Goal: Transaction & Acquisition: Purchase product/service

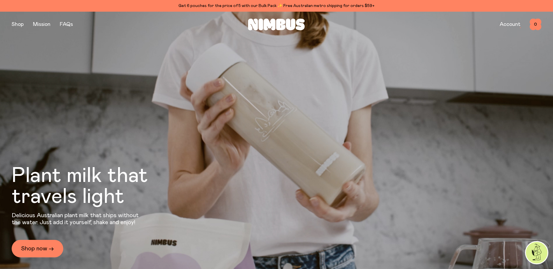
click at [507, 24] on link "Account" at bounding box center [509, 24] width 21 height 5
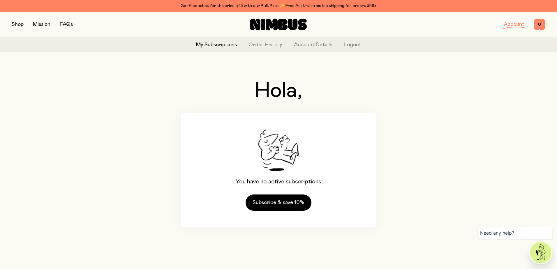
click at [21, 25] on button "button" at bounding box center [18, 24] width 12 height 8
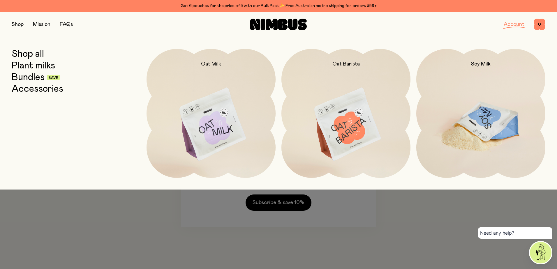
click at [454, 123] on img at bounding box center [480, 125] width 129 height 152
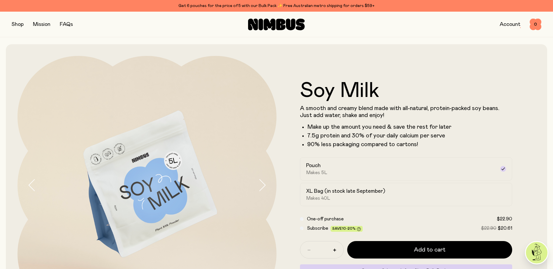
scroll to position [97, 0]
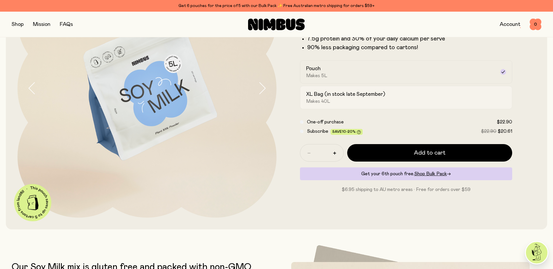
click at [353, 96] on h2 "XL Bag (in stock late September)" at bounding box center [345, 94] width 79 height 7
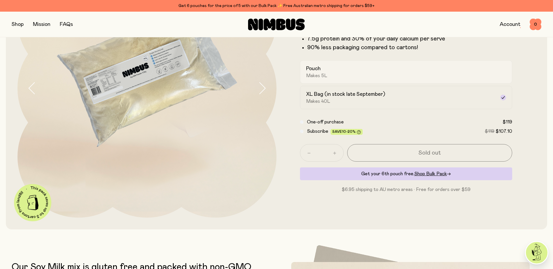
click at [350, 71] on div "Pouch Makes 5L" at bounding box center [401, 71] width 190 height 13
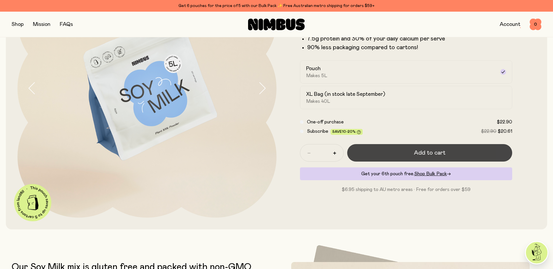
click at [429, 153] on span "Add to cart" at bounding box center [429, 153] width 31 height 8
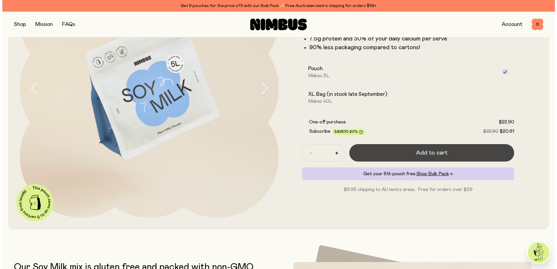
scroll to position [0, 0]
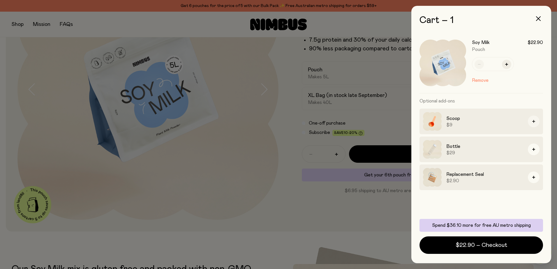
click at [535, 123] on button "button" at bounding box center [534, 122] width 12 height 12
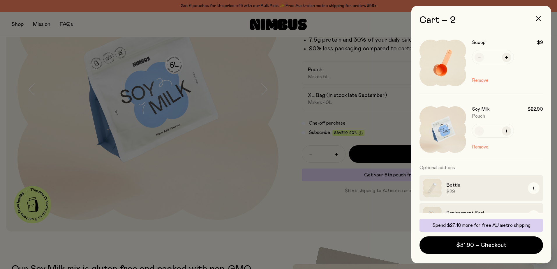
click at [534, 149] on div "Soy Milk $22.90 Pouch * Remove" at bounding box center [507, 129] width 71 height 47
click at [533, 191] on button "button" at bounding box center [534, 188] width 12 height 12
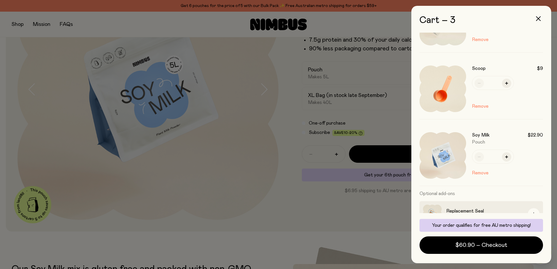
scroll to position [54, 0]
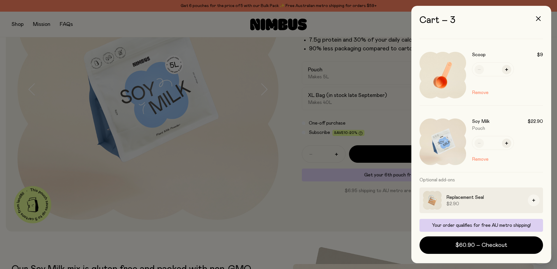
click at [531, 201] on button "button" at bounding box center [534, 201] width 12 height 12
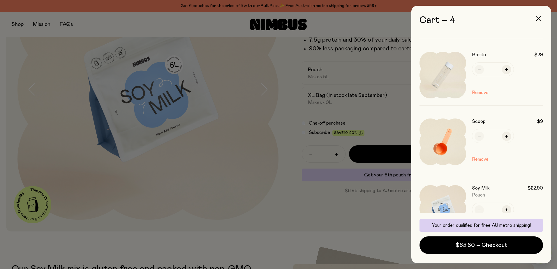
click at [289, 171] on div at bounding box center [278, 134] width 557 height 269
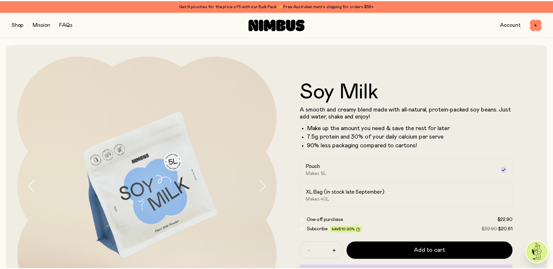
scroll to position [97, 0]
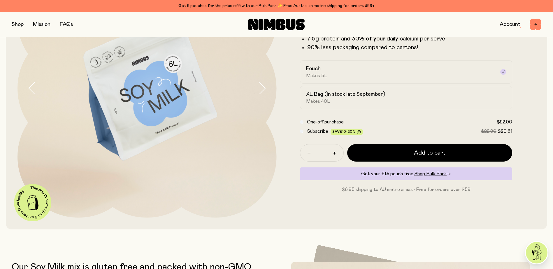
click at [18, 25] on button "button" at bounding box center [18, 24] width 12 height 8
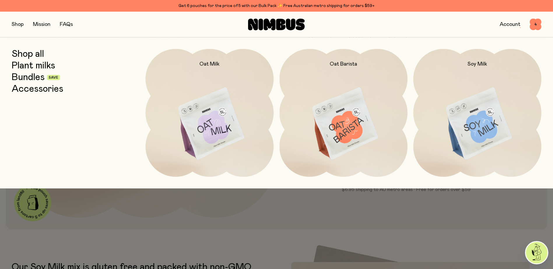
click at [39, 78] on link "Bundles" at bounding box center [28, 77] width 33 height 10
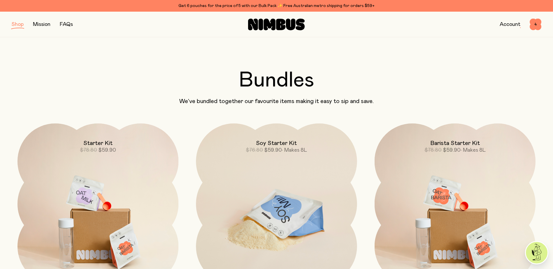
click at [279, 146] on h2 "Soy Starter Kit" at bounding box center [276, 143] width 41 height 7
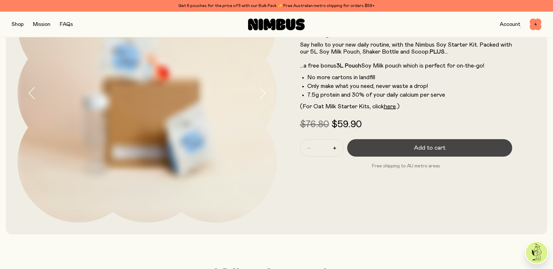
scroll to position [97, 0]
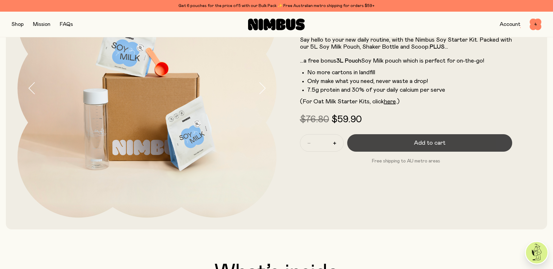
click at [427, 145] on span "Add to cart" at bounding box center [429, 143] width 31 height 8
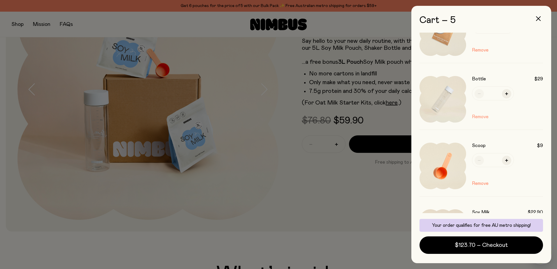
click at [482, 117] on button "Remove" at bounding box center [480, 116] width 17 height 7
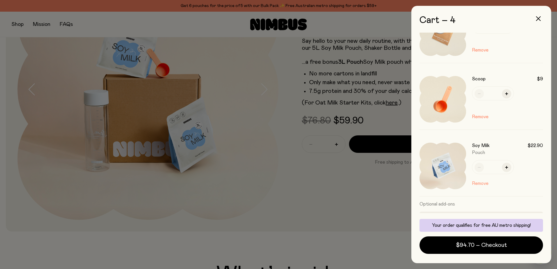
click at [485, 184] on button "Remove" at bounding box center [480, 183] width 17 height 7
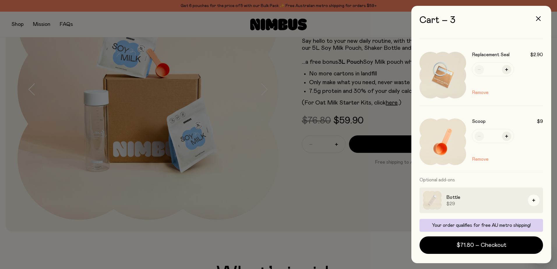
scroll to position [0, 0]
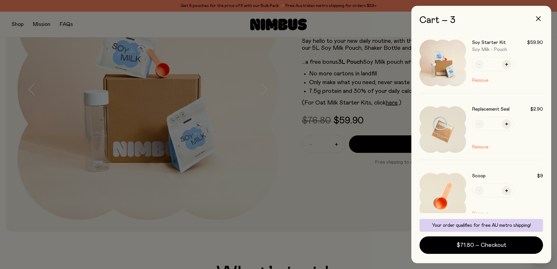
click at [365, 54] on div at bounding box center [278, 134] width 557 height 269
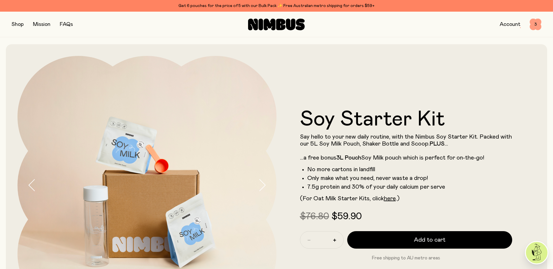
click at [534, 25] on span "3" at bounding box center [535, 25] width 12 height 12
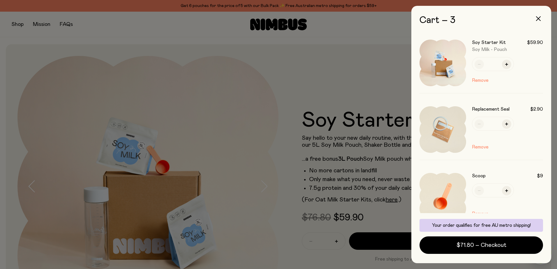
scroll to position [54, 0]
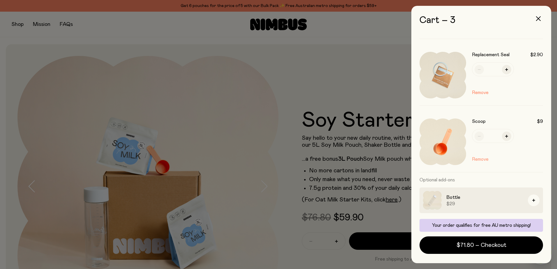
click at [481, 160] on button "Remove" at bounding box center [480, 159] width 17 height 7
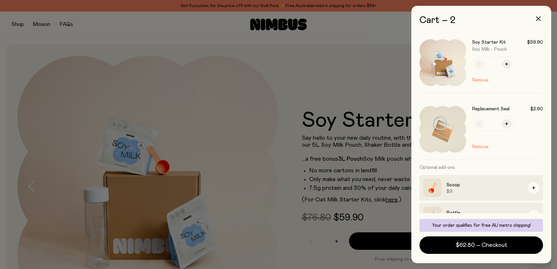
scroll to position [0, 0]
